Goal: Transaction & Acquisition: Purchase product/service

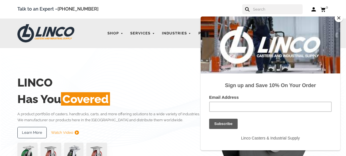
click at [190, 92] on h2 "Has You Covered" at bounding box center [110, 99] width 186 height 17
click at [339, 19] on button "Close" at bounding box center [339, 18] width 9 height 9
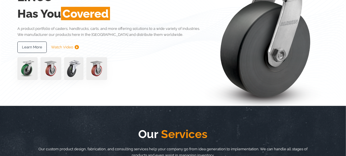
scroll to position [57, 0]
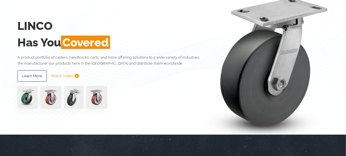
click at [94, 102] on img at bounding box center [96, 97] width 21 height 23
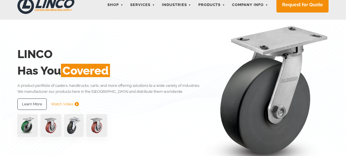
scroll to position [0, 0]
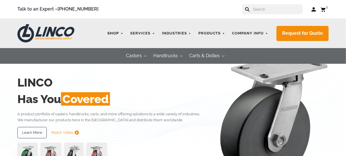
click at [120, 33] on link "Shop" at bounding box center [115, 33] width 21 height 11
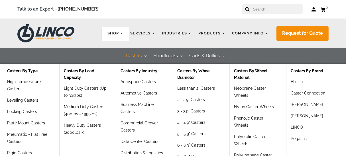
click at [145, 55] on button "Casters" at bounding box center [134, 56] width 27 height 16
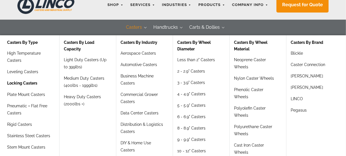
click at [27, 83] on link "Locking Casters" at bounding box center [22, 85] width 30 height 11
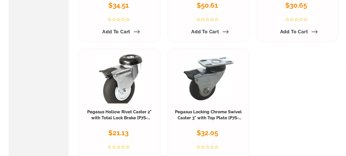
scroll to position [2424, 0]
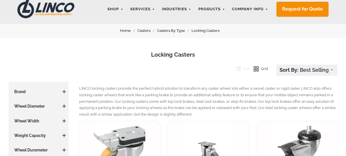
scroll to position [0, 0]
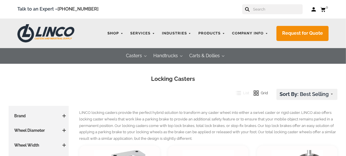
click at [121, 34] on link "Shop" at bounding box center [115, 33] width 21 height 11
click at [124, 33] on link "Shop" at bounding box center [115, 33] width 21 height 11
click at [126, 35] on link "Shop" at bounding box center [115, 33] width 21 height 11
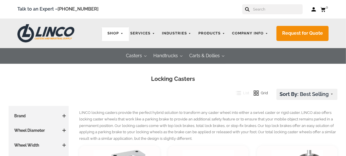
click at [122, 35] on link "Shop" at bounding box center [115, 33] width 21 height 11
click at [118, 35] on link "Shop" at bounding box center [115, 33] width 21 height 11
click at [117, 35] on link "Shop" at bounding box center [115, 33] width 21 height 11
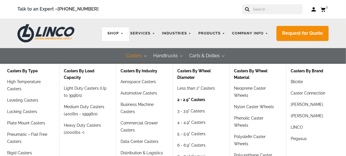
click at [200, 102] on link "2 - 2.9" Casters" at bounding box center [191, 101] width 28 height 11
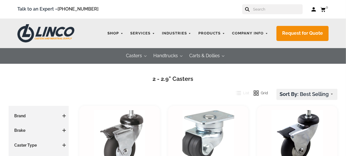
click at [123, 34] on link "Shop" at bounding box center [115, 33] width 21 height 11
click at [123, 37] on link "Shop" at bounding box center [115, 33] width 21 height 11
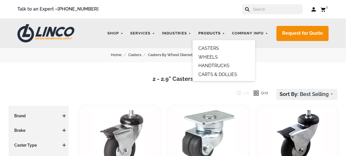
click at [212, 33] on link "Products" at bounding box center [212, 33] width 33 height 11
click at [207, 48] on link "CASTERS" at bounding box center [209, 48] width 21 height 5
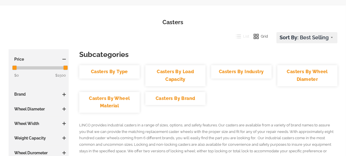
scroll to position [86, 0]
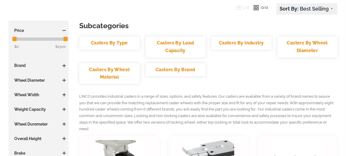
click at [63, 79] on span at bounding box center [63, 80] width 3 height 3
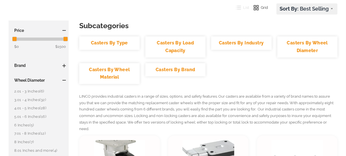
click at [31, 98] on link "3.01 - 4 Inches (32)" at bounding box center [40, 100] width 52 height 6
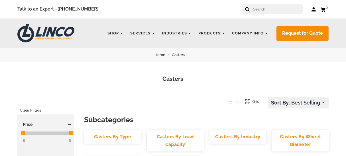
scroll to position [86, 0]
